Goal: Information Seeking & Learning: Learn about a topic

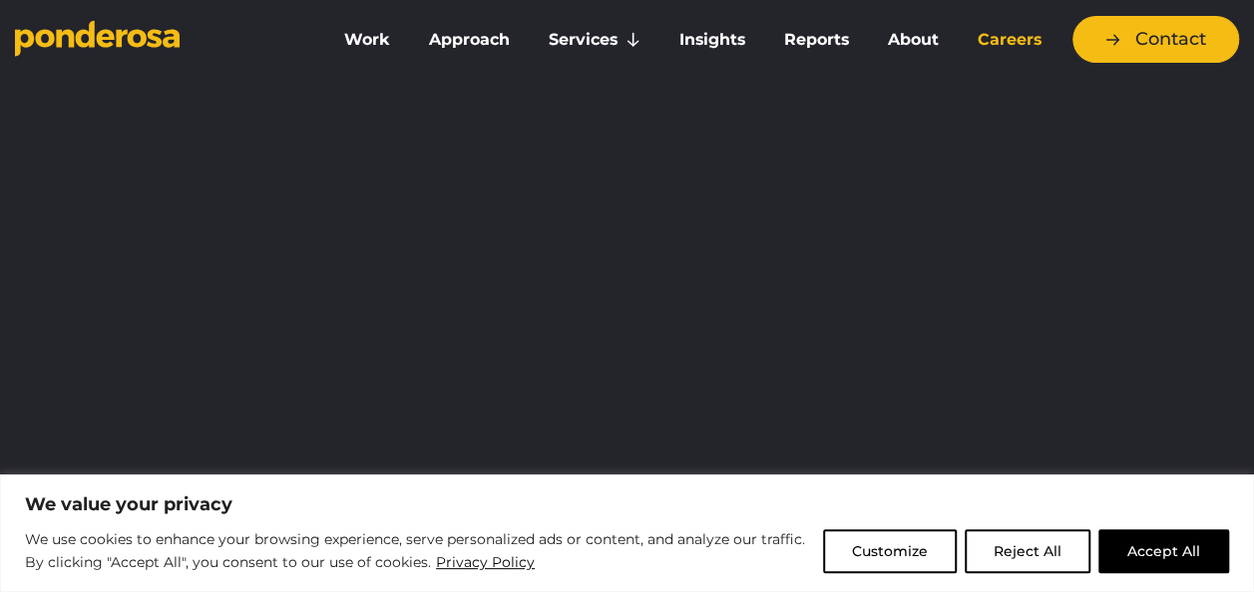
drag, startPoint x: 0, startPoint y: 0, endPoint x: 1004, endPoint y: 48, distance: 1005.5
click at [1004, 48] on link "Careers" at bounding box center [1008, 40] width 95 height 42
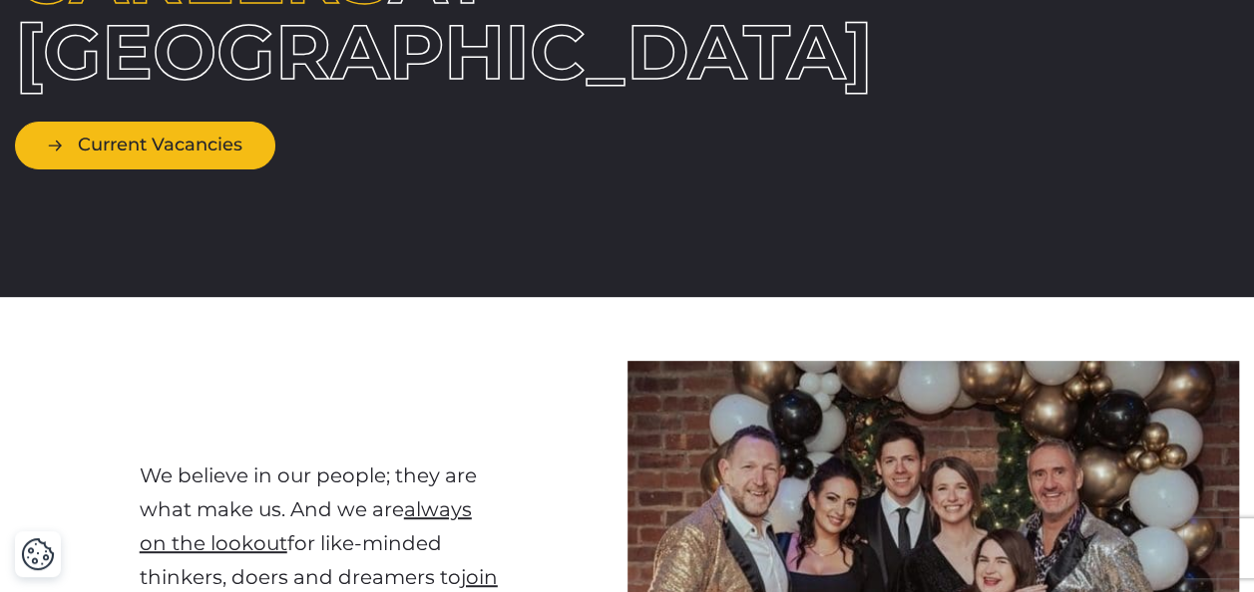
click at [182, 169] on link "Current Vacancies" at bounding box center [145, 145] width 260 height 47
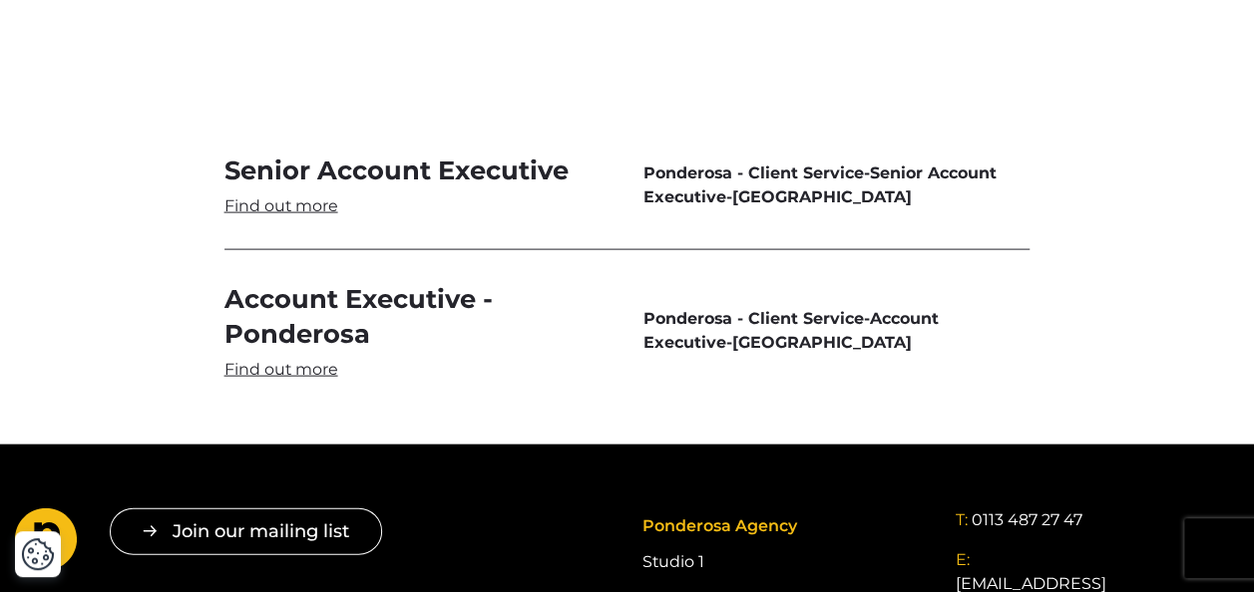
scroll to position [5889, 0]
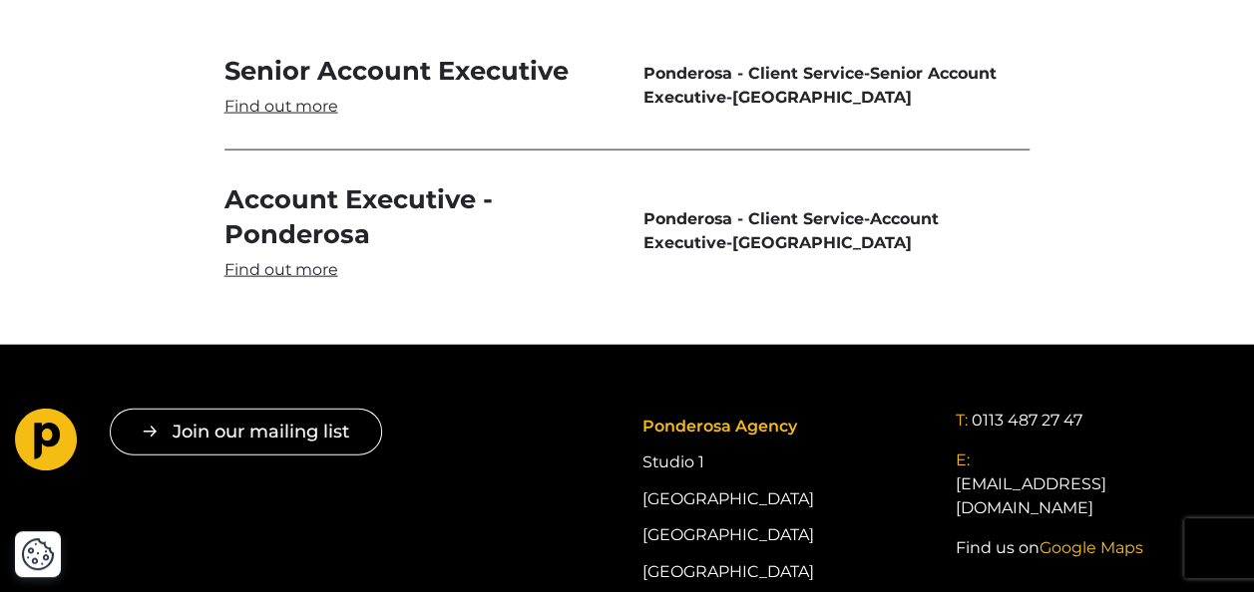
click at [353, 237] on link "Account Executive - Ponderosa" at bounding box center [417, 232] width 387 height 99
